Goal: Navigation & Orientation: Find specific page/section

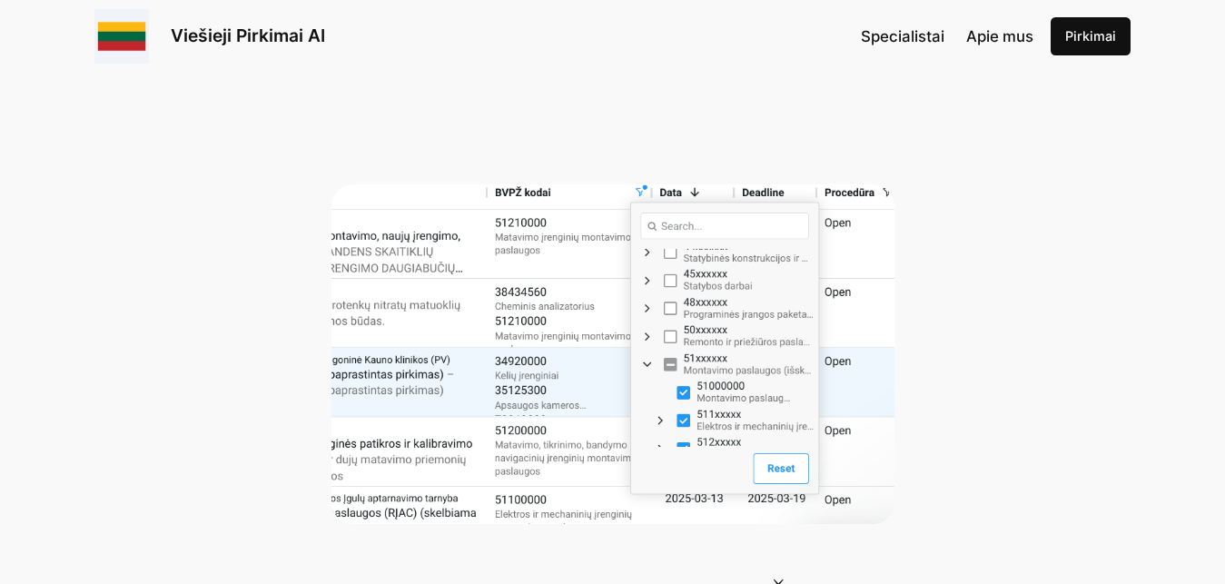
click at [459, 107] on div "Kaip geriausiai naudoti BVPŽ kodais: Išsamus vadovas (2025 m.) [MEDICAL_DATA][D…" at bounding box center [612, 397] width 1225 height 614
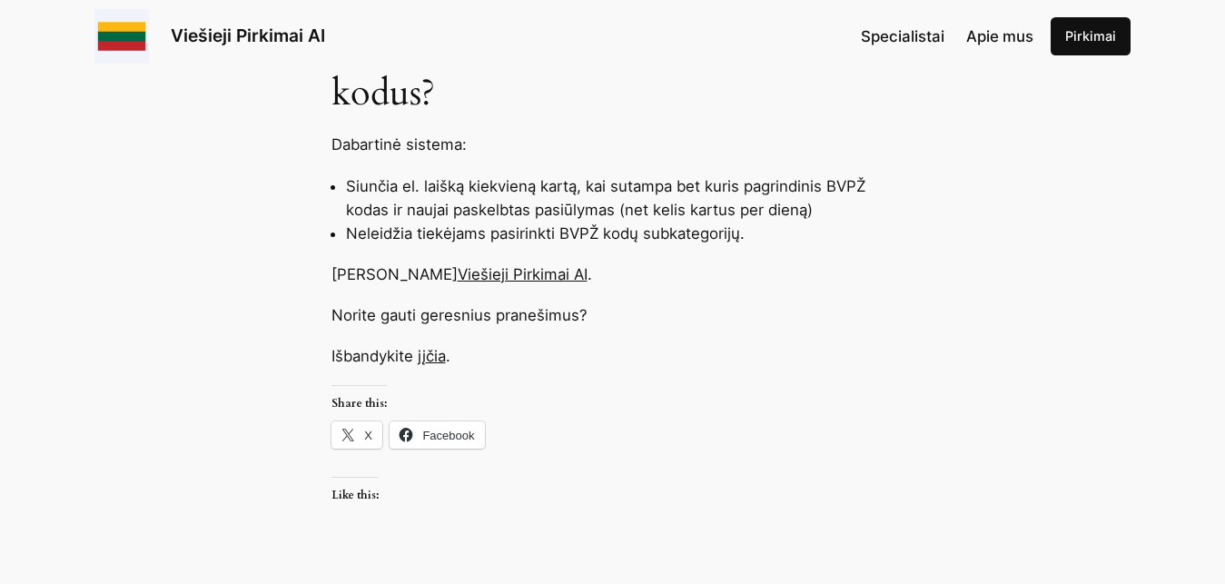
scroll to position [1944, 0]
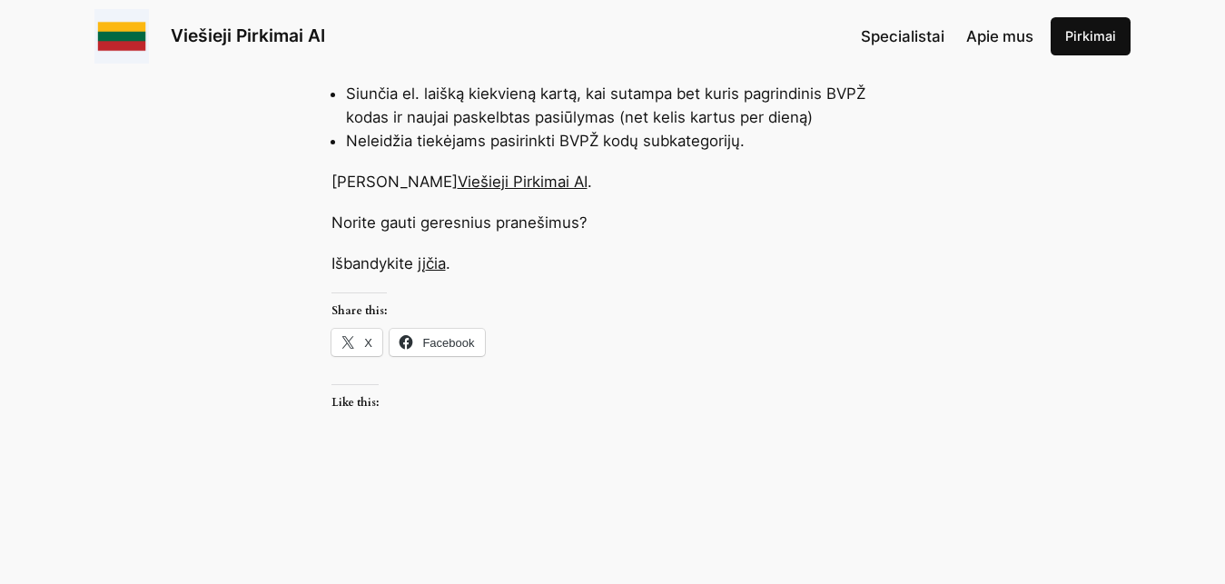
click at [527, 181] on link "Viešieji Pirkimai AI" at bounding box center [522, 181] width 130 height 18
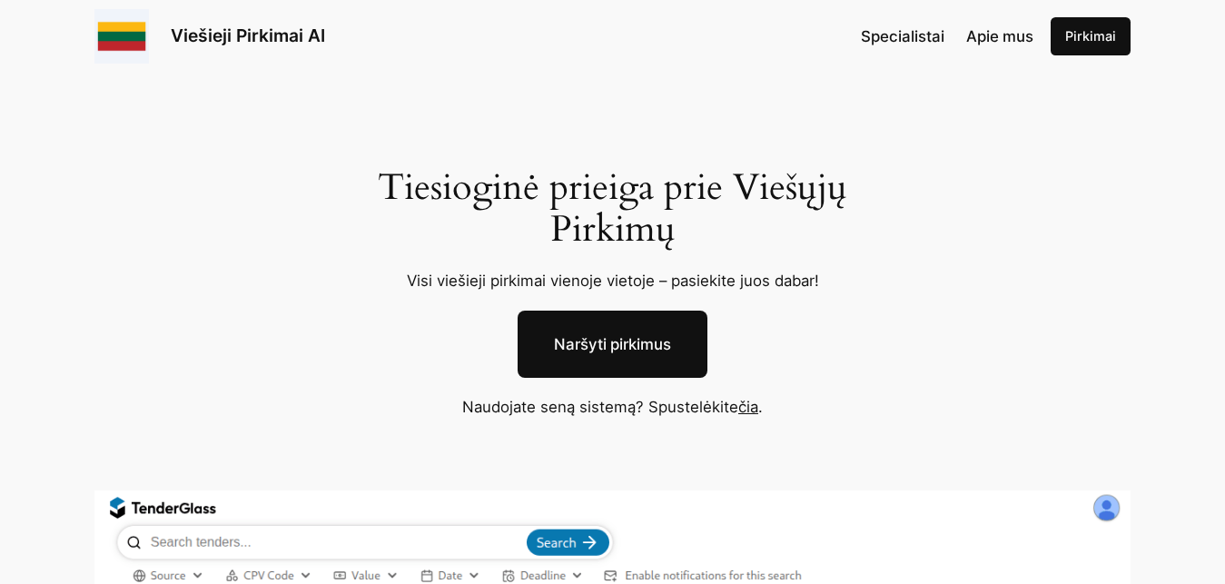
click at [625, 337] on link "Naršyti pirkimus" at bounding box center [612, 343] width 190 height 67
